Goal: Task Accomplishment & Management: Manage account settings

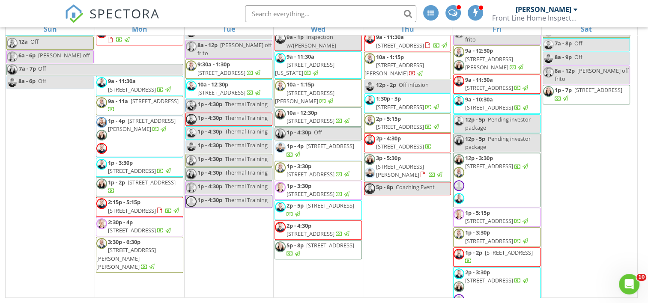
scroll to position [1070, 0]
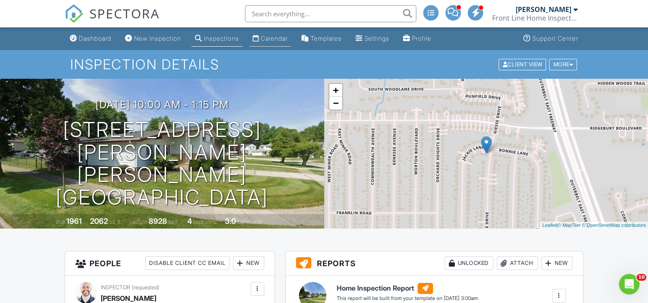
click at [279, 39] on div "Calendar" at bounding box center [274, 38] width 27 height 7
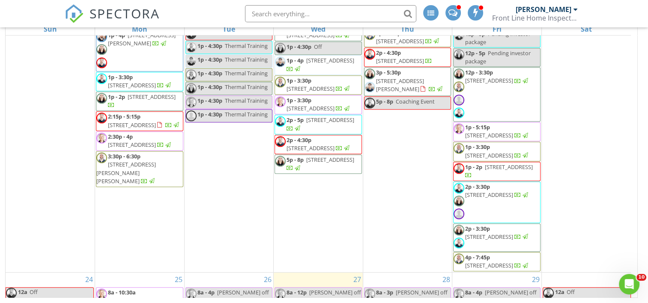
scroll to position [1070, 0]
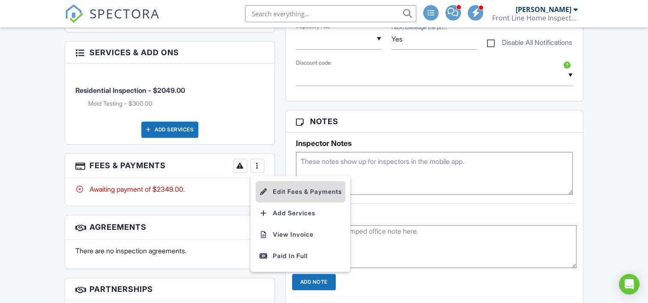
click at [282, 190] on li "Edit Fees & Payments" at bounding box center [300, 191] width 89 height 21
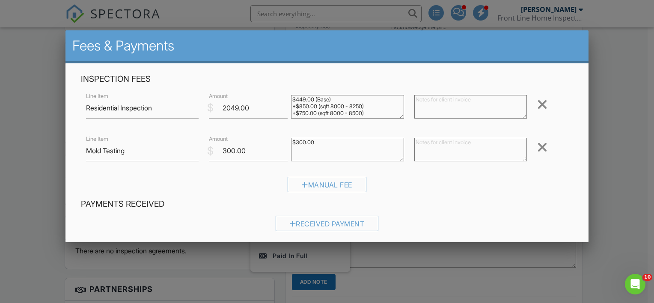
click at [603, 89] on div at bounding box center [327, 146] width 654 height 379
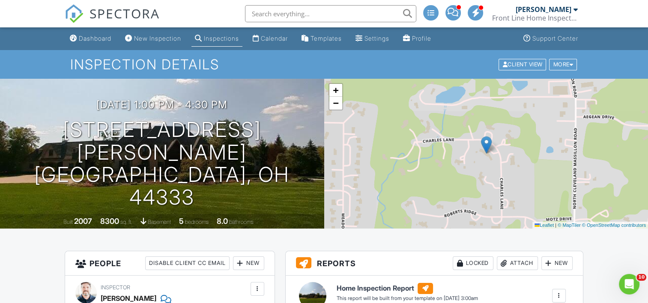
click at [288, 38] on div "Calendar" at bounding box center [274, 38] width 27 height 7
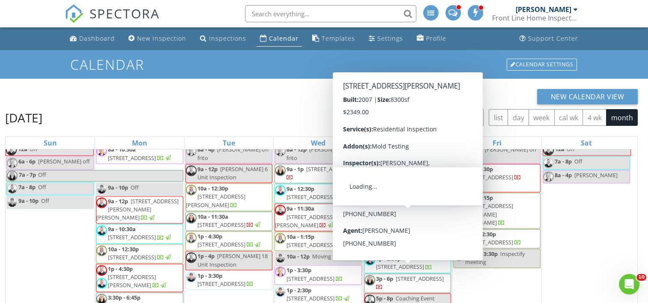
scroll to position [1113, 0]
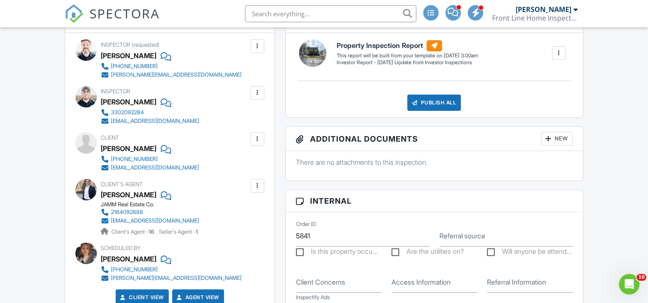
scroll to position [257, 0]
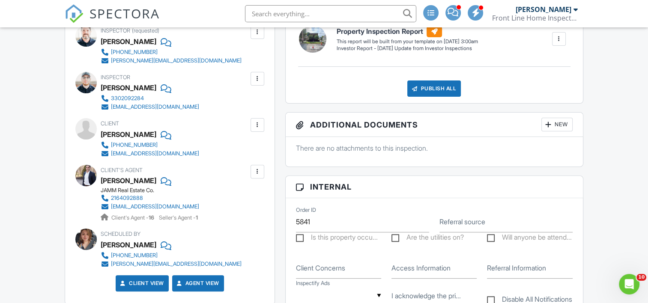
click at [116, 132] on div "[PERSON_NAME]" at bounding box center [129, 134] width 56 height 13
click at [82, 147] on div "Client [PERSON_NAME] [PHONE_NUMBER] [EMAIL_ADDRESS][DOMAIN_NAME]" at bounding box center [169, 137] width 188 height 39
drag, startPoint x: 66, startPoint y: 195, endPoint x: 110, endPoint y: 195, distance: 43.2
click at [110, 195] on div "Inspector (requested) [PERSON_NAME] [PHONE_NUMBER] [PERSON_NAME][EMAIL_ADDRESS]…" at bounding box center [169, 161] width 209 height 285
drag, startPoint x: 110, startPoint y: 195, endPoint x: 57, endPoint y: 194, distance: 52.6
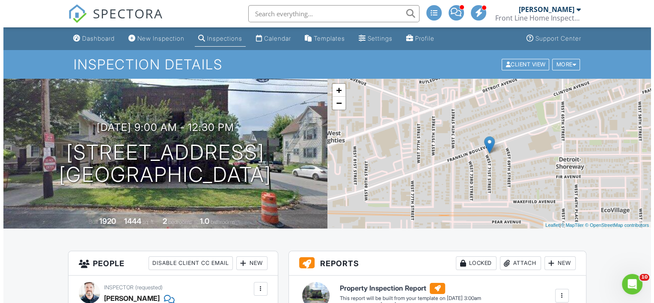
scroll to position [43, 0]
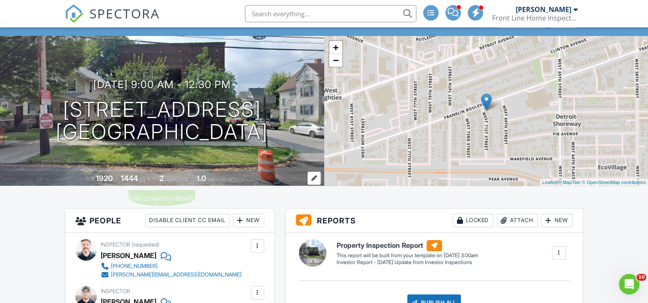
click at [316, 179] on div at bounding box center [313, 178] width 13 height 13
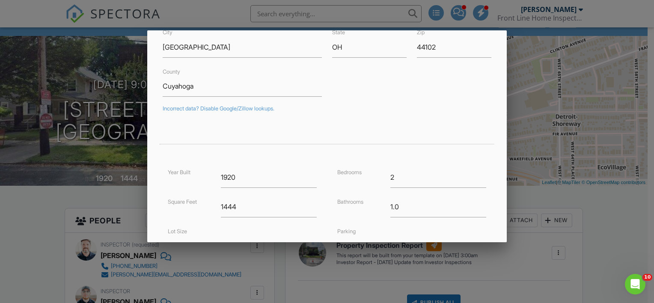
scroll to position [171, 0]
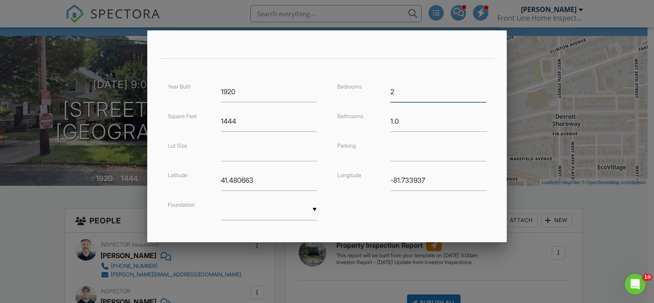
click at [397, 90] on input "2" at bounding box center [438, 91] width 96 height 21
type input "9"
click at [396, 119] on input "1.0" at bounding box center [438, 121] width 96 height 21
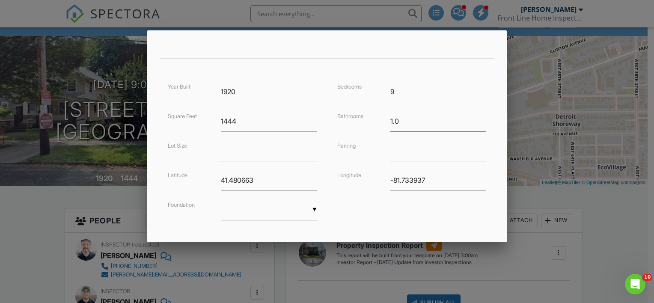
click at [396, 119] on input "1.0" at bounding box center [438, 121] width 96 height 21
type input "5"
click at [343, 134] on div "Bedrooms 9 Bathrooms 5 Parking Longitude -81.733937" at bounding box center [411, 140] width 169 height 118
click at [233, 117] on input "1444" at bounding box center [269, 121] width 96 height 21
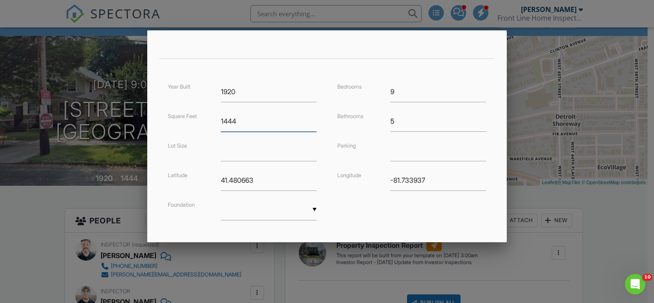
click at [233, 117] on input "1444" at bounding box center [269, 121] width 96 height 21
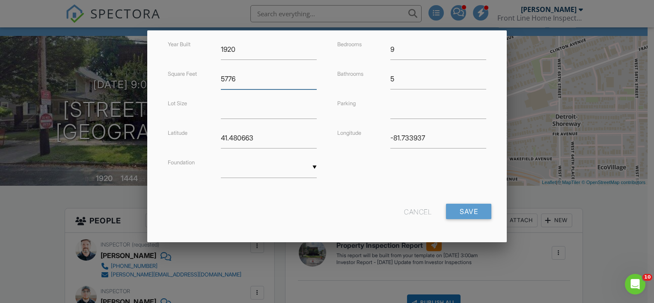
scroll to position [214, 0]
type input "5776"
click at [453, 208] on input "Save" at bounding box center [468, 210] width 45 height 15
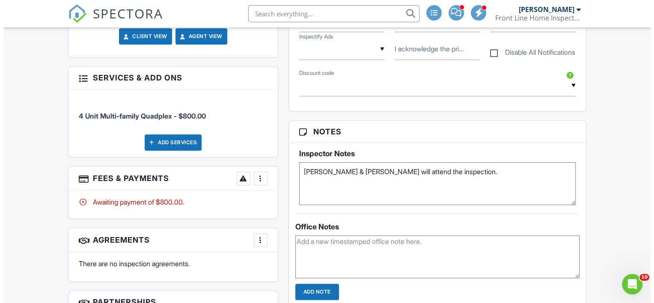
scroll to position [642, 0]
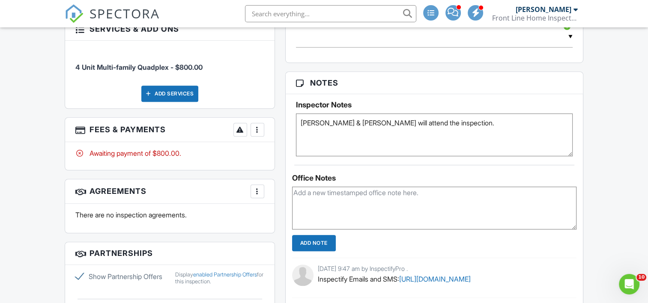
click at [254, 130] on div at bounding box center [257, 129] width 9 height 9
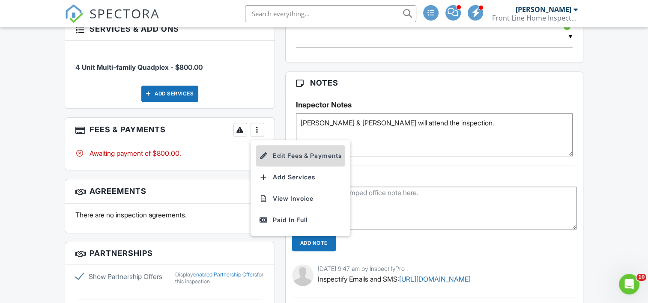
click at [297, 151] on li "Edit Fees & Payments" at bounding box center [300, 155] width 89 height 21
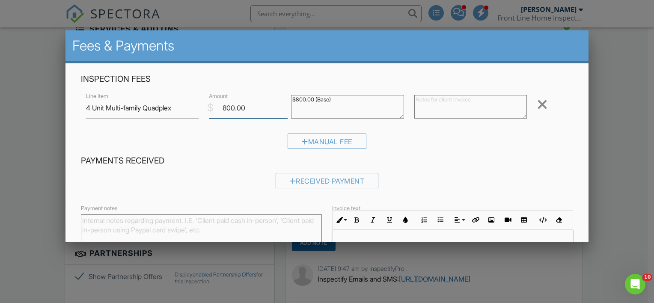
click at [248, 108] on input "800.00" at bounding box center [248, 108] width 79 height 21
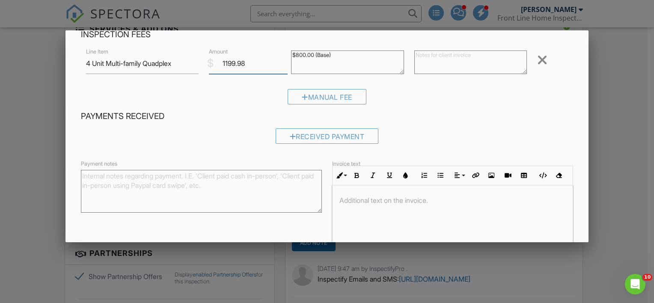
scroll to position [0, 0]
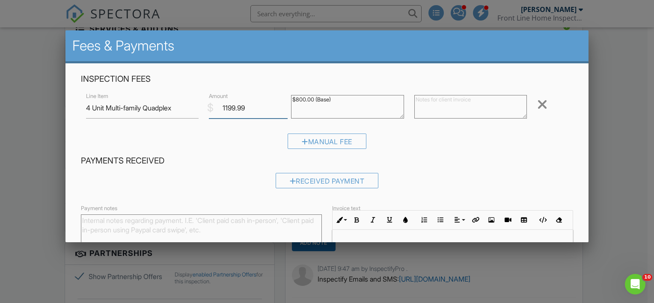
click at [282, 105] on input "1199.99" at bounding box center [248, 108] width 79 height 21
type input "1200"
click at [282, 105] on input "1200" at bounding box center [248, 108] width 79 height 21
click at [267, 137] on div "Manual Fee" at bounding box center [327, 145] width 492 height 22
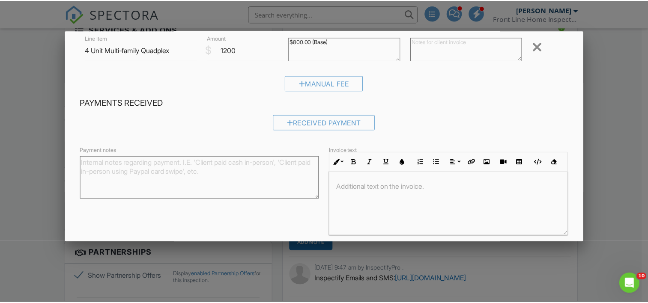
scroll to position [92, 0]
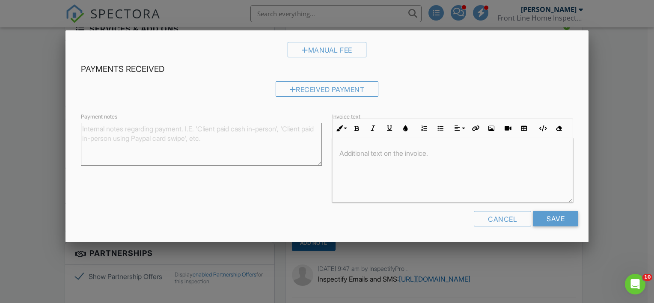
click at [625, 132] on div at bounding box center [327, 146] width 654 height 379
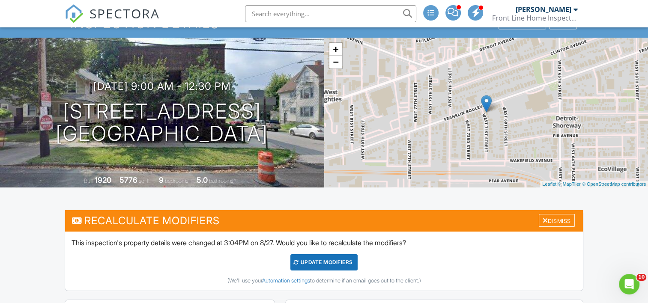
scroll to position [0, 0]
